Goal: Navigation & Orientation: Go to known website

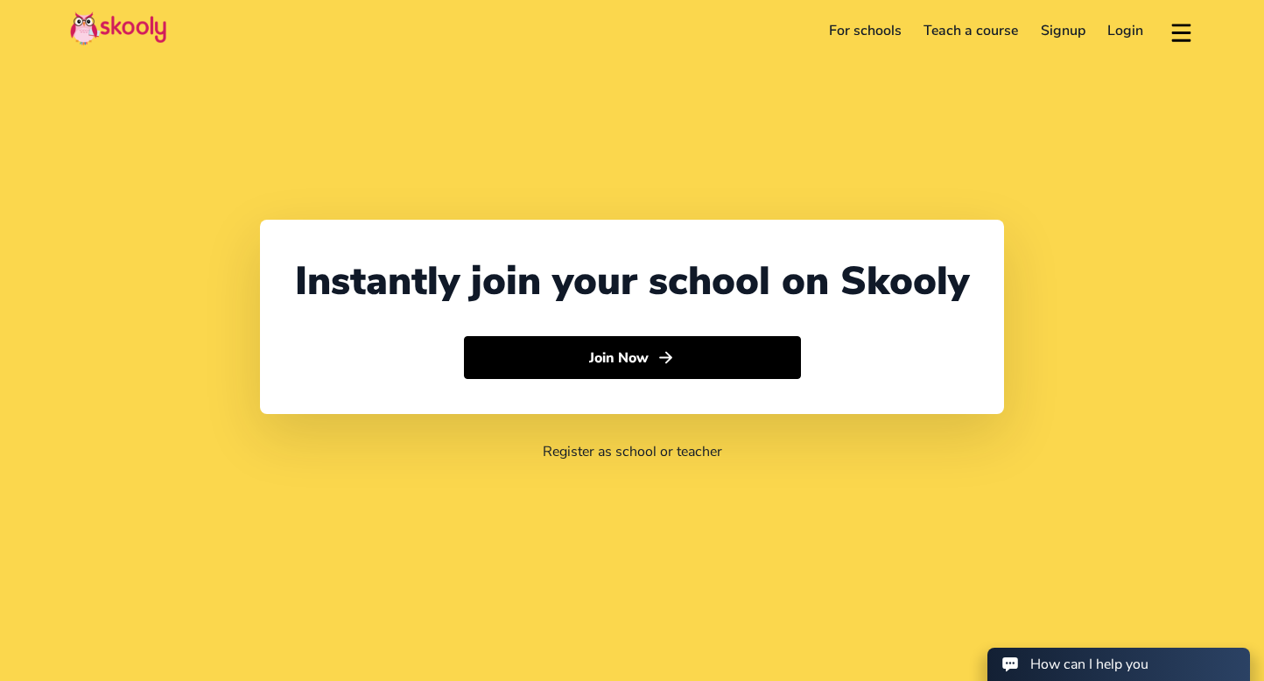
select select "65"
select select "[GEOGRAPHIC_DATA]"
select select "[GEOGRAPHIC_DATA]/[GEOGRAPHIC_DATA]"
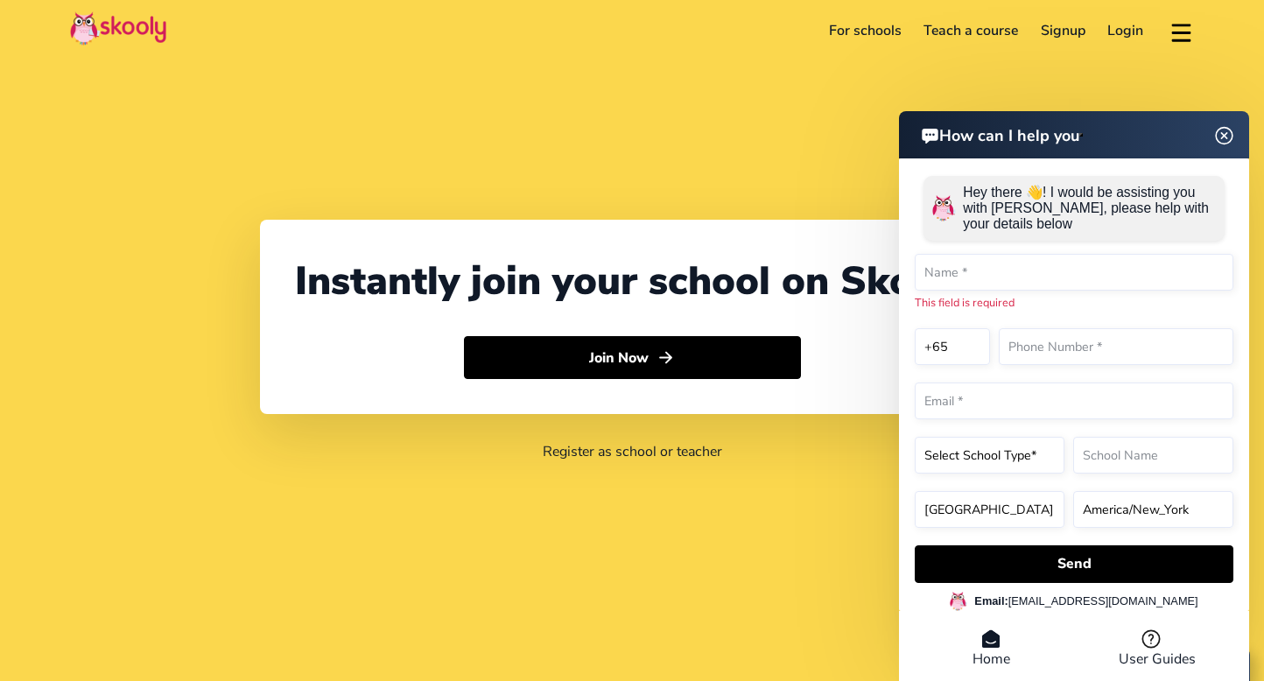
click at [1223, 137] on img at bounding box center [1224, 135] width 33 height 22
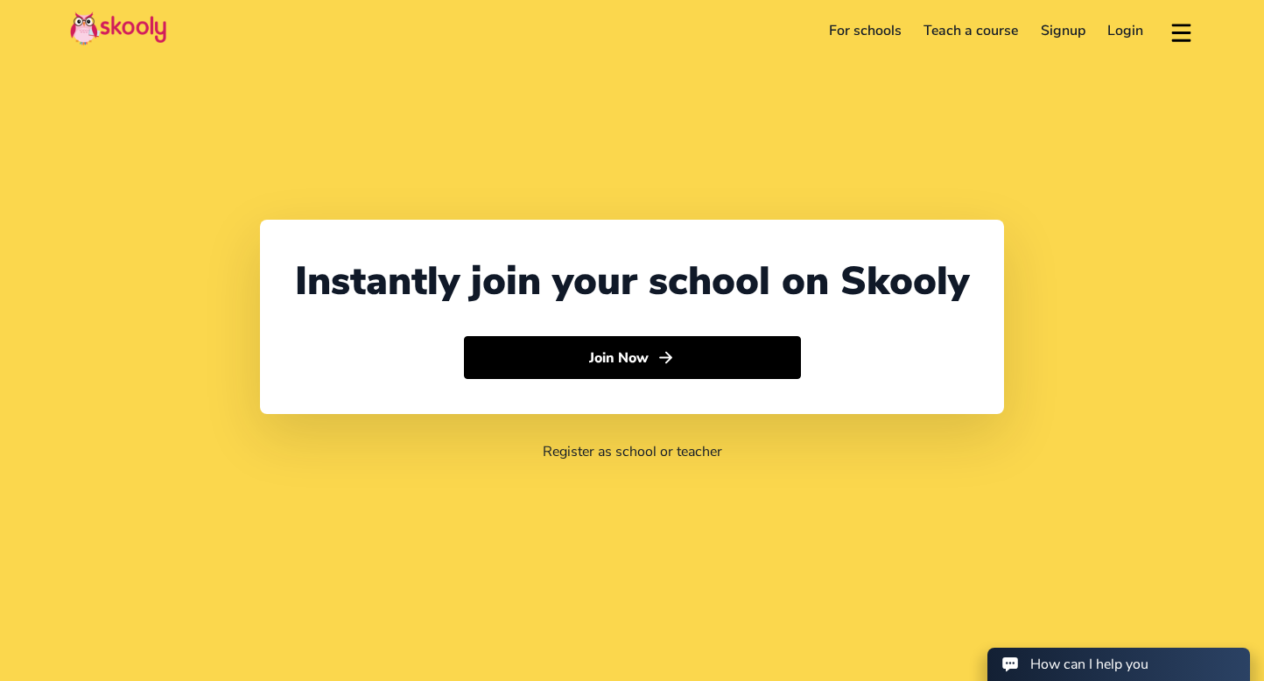
click at [1117, 32] on link "Login" at bounding box center [1125, 31] width 59 height 28
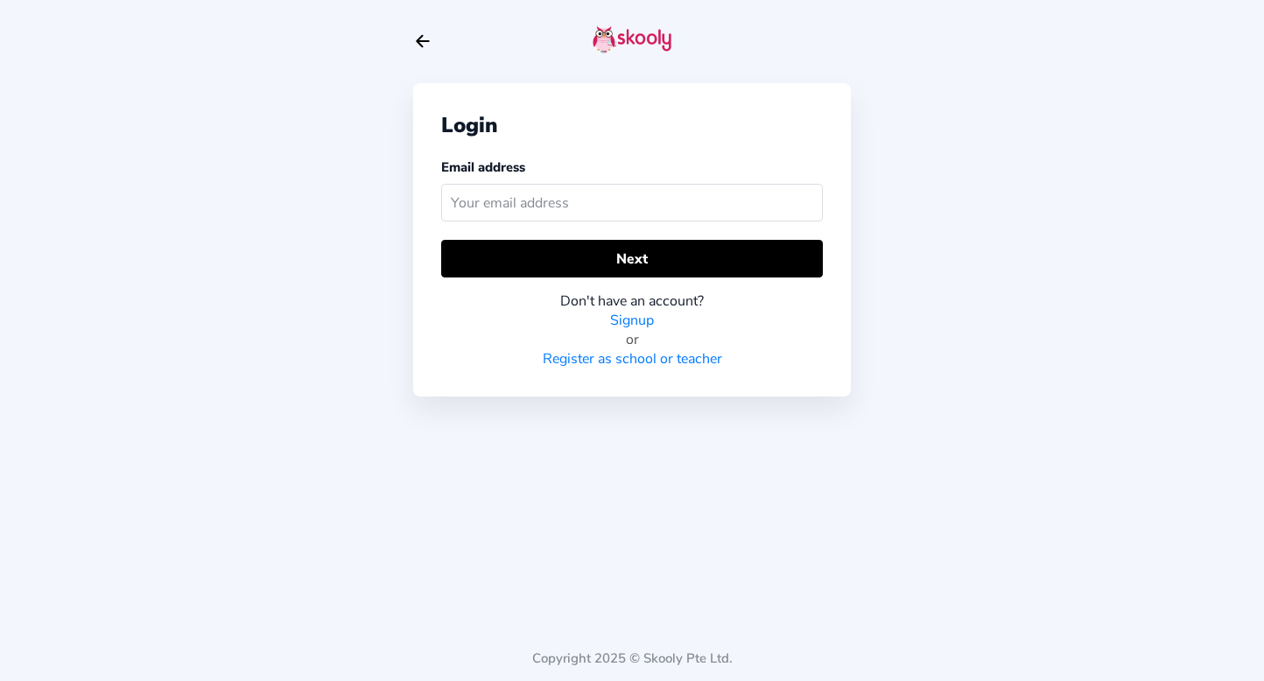
click at [424, 40] on icon "Arrow Back" at bounding box center [422, 41] width 19 height 19
select select "65"
select select "[GEOGRAPHIC_DATA]"
select select "[GEOGRAPHIC_DATA]/[GEOGRAPHIC_DATA]"
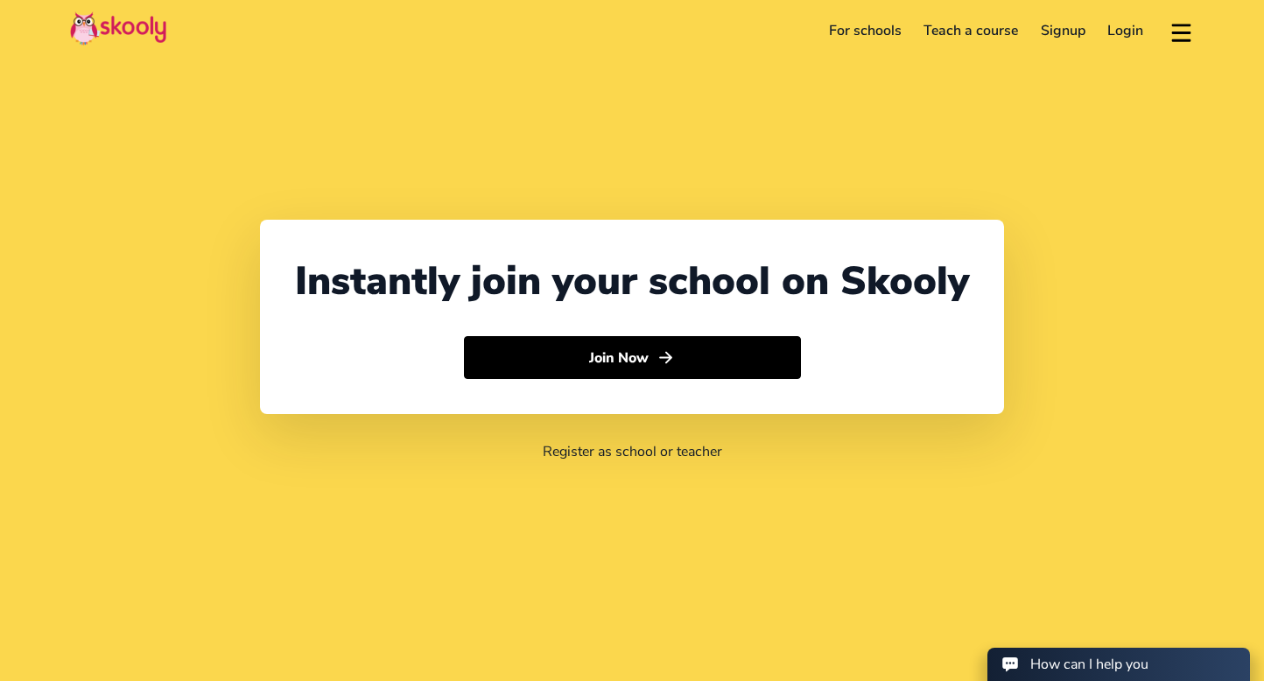
click at [842, 37] on link "For schools" at bounding box center [864, 31] width 95 height 28
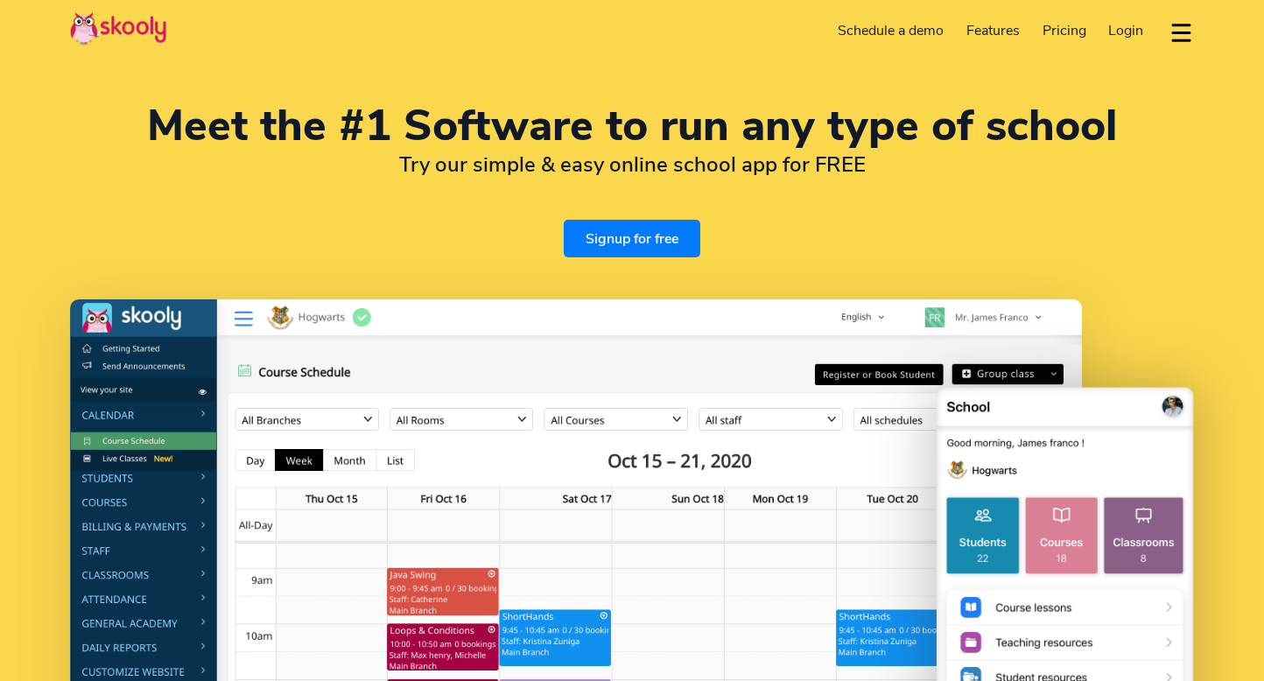
select select "en"
select select "65"
select select "[GEOGRAPHIC_DATA]"
select select "[GEOGRAPHIC_DATA]/[GEOGRAPHIC_DATA]"
